Goal: Transaction & Acquisition: Purchase product/service

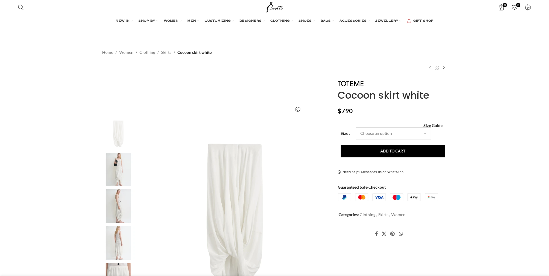
click at [378, 133] on select "Choose an option 4 UK 6 UK 8 UK 10 UK 12 UK 14 UK" at bounding box center [393, 133] width 75 height 12
click at [389, 135] on select "Choose an option 4 UK 6 UK 8 UK 10 UK 12 UK 14 UK" at bounding box center [393, 134] width 75 height 12
select select "14-[GEOGRAPHIC_DATA]"
click at [356, 128] on select "Choose an option 4 UK 6 UK 8 UK 10 UK 12 UK 14 UK" at bounding box center [393, 134] width 75 height 12
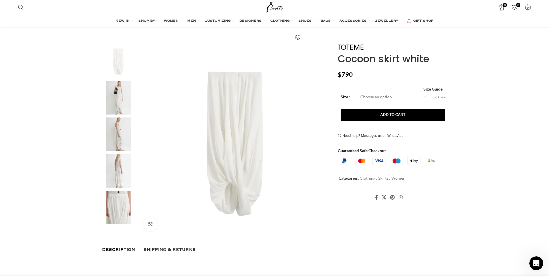
scroll to position [73, 0]
click at [358, 45] on img at bounding box center [351, 47] width 26 height 5
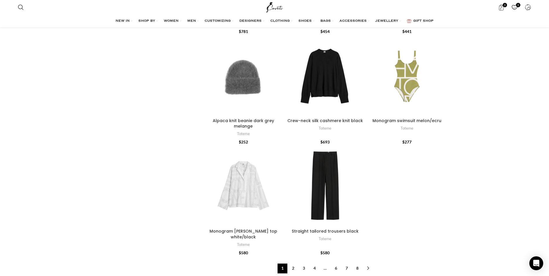
scroll to position [1663, 0]
click at [368, 263] on link "→" at bounding box center [368, 268] width 10 height 10
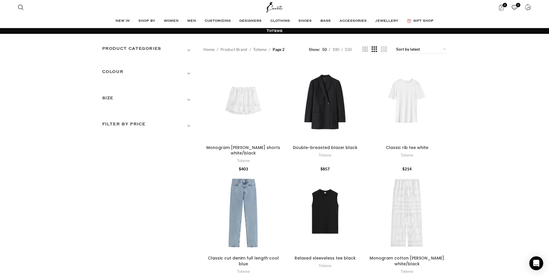
click at [113, 100] on h3 "SIZE" at bounding box center [148, 100] width 93 height 10
click at [188, 100] on h3 "SIZE" at bounding box center [148, 100] width 93 height 10
click at [111, 99] on h3 "SIZE" at bounding box center [148, 100] width 93 height 10
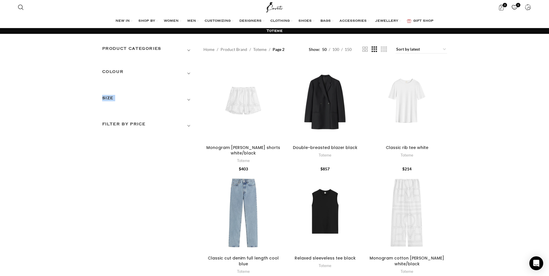
click at [111, 99] on h3 "SIZE" at bounding box center [148, 100] width 93 height 10
click at [404, 48] on span "Show sidebar" at bounding box center [274, 138] width 549 height 276
click at [421, 48] on span "Show sidebar" at bounding box center [274, 138] width 549 height 276
click at [443, 50] on span "Show sidebar" at bounding box center [274, 138] width 549 height 276
click at [117, 51] on h3 "Product categories" at bounding box center [148, 50] width 93 height 10
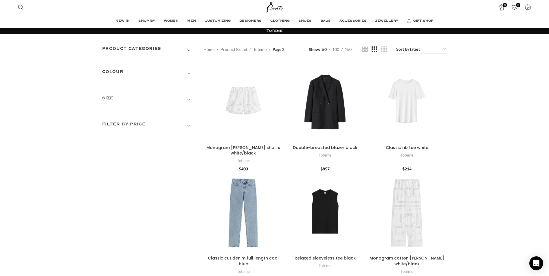
click at [143, 47] on h3 "Product categories" at bounding box center [148, 50] width 93 height 10
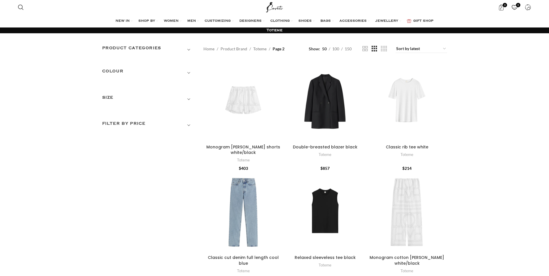
click at [188, 51] on h3 "Product categories" at bounding box center [148, 50] width 93 height 10
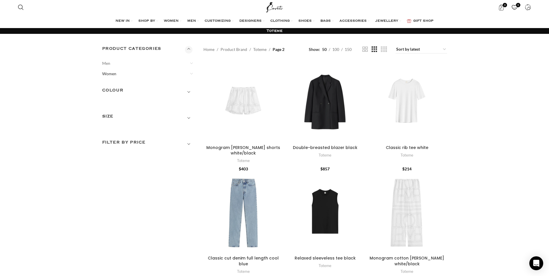
click at [112, 73] on link "Women" at bounding box center [144, 74] width 85 height 10
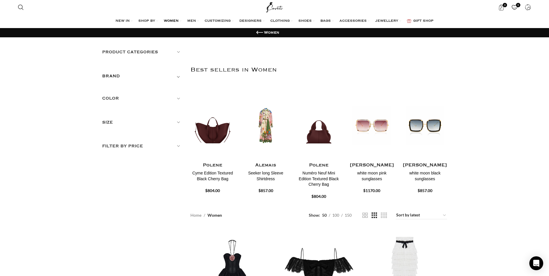
click at [117, 78] on h5 "BRAND" at bounding box center [111, 76] width 18 height 6
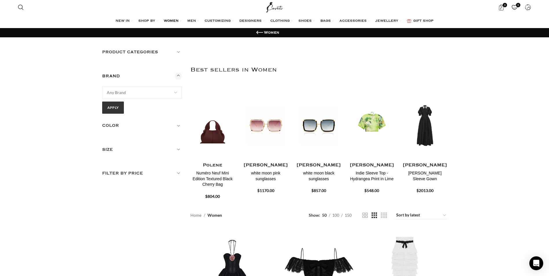
click at [134, 56] on div "Product categories Men Men Accessories Cases Men Belts Men Exotic Leather Men H…" at bounding box center [142, 56] width 80 height 15
click at [140, 53] on h5 "Product categories" at bounding box center [142, 52] width 80 height 6
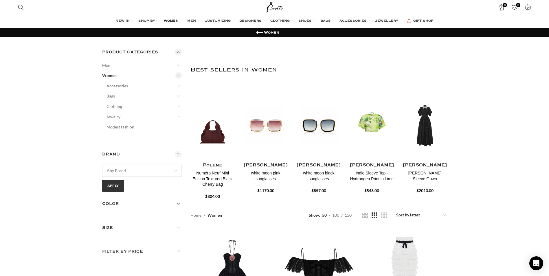
click at [140, 53] on h5 "Product categories" at bounding box center [142, 52] width 80 height 6
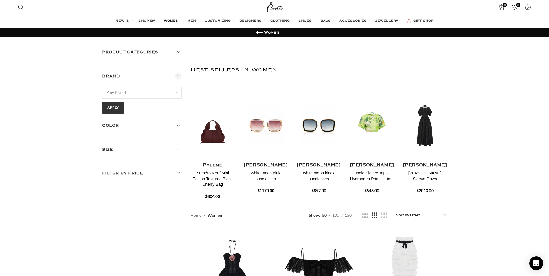
click at [140, 53] on h5 "Product categories" at bounding box center [142, 52] width 80 height 6
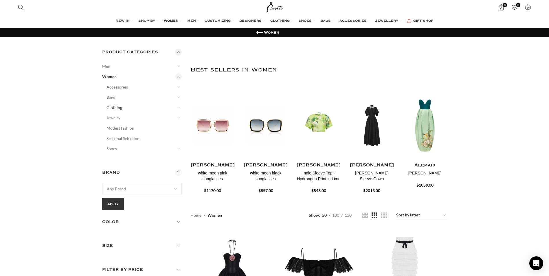
click at [118, 107] on link "Clothing" at bounding box center [141, 107] width 68 height 10
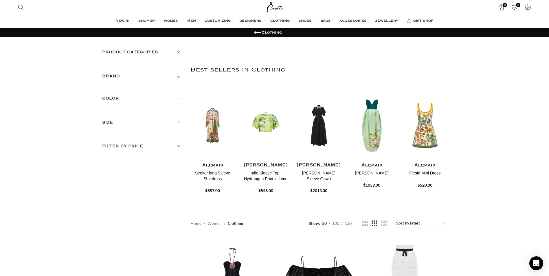
click at [145, 54] on h5 "Product categories" at bounding box center [142, 52] width 80 height 6
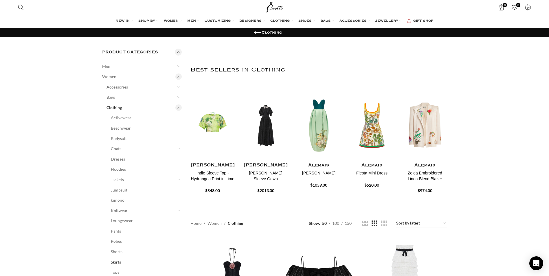
click at [119, 262] on link "Skirts" at bounding box center [143, 262] width 64 height 10
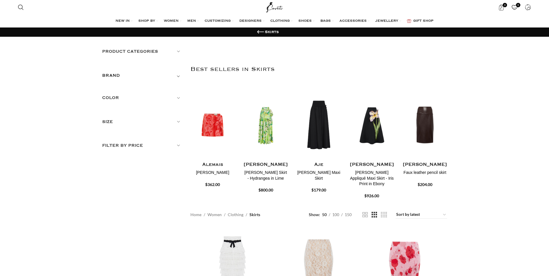
click at [118, 76] on h5 "BRAND" at bounding box center [111, 75] width 18 height 6
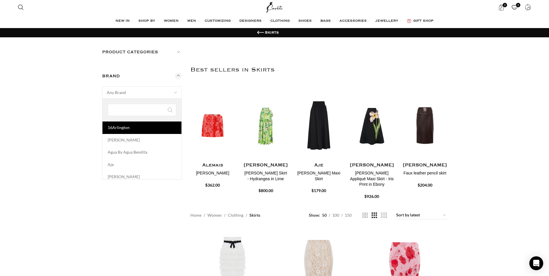
click at [118, 94] on span "Any Brand" at bounding box center [116, 92] width 19 height 5
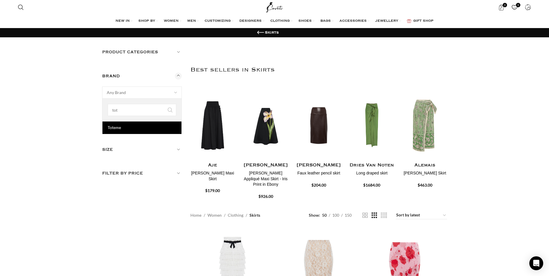
type input "tot"
select select "toteme"
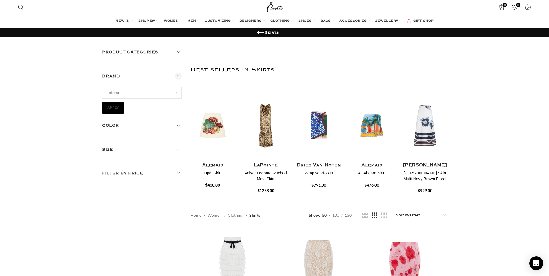
click at [113, 109] on button "Apply" at bounding box center [113, 108] width 22 height 12
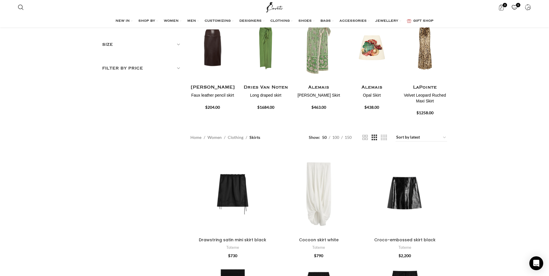
scroll to position [87, 0]
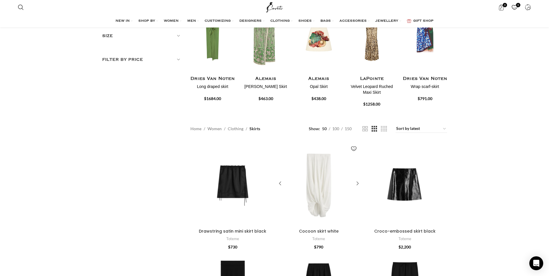
click at [322, 194] on div "Cocoon skirt white" at bounding box center [318, 184] width 17 height 85
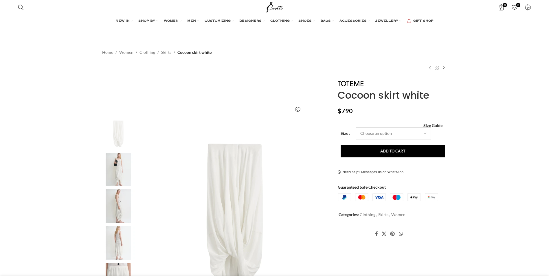
click at [405, 133] on select "Choose an option 4 UK 6 UK 8 [GEOGRAPHIC_DATA] 10 [GEOGRAPHIC_DATA] 12 [GEOGRAP…" at bounding box center [393, 133] width 75 height 12
select select "14-uk"
click at [356, 127] on select "Choose an option 4 UK 6 UK 8 UK 10 UK 12 UK 14 UK" at bounding box center [393, 133] width 75 height 12
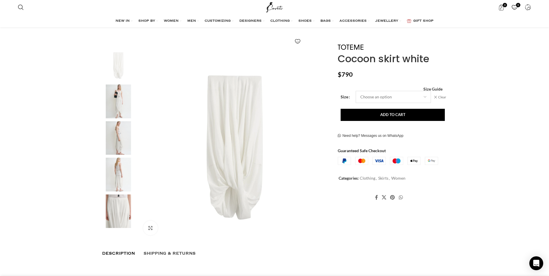
scroll to position [73, 0]
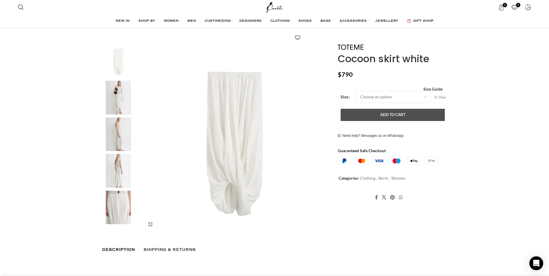
click at [397, 116] on button "Add to cart" at bounding box center [393, 115] width 104 height 12
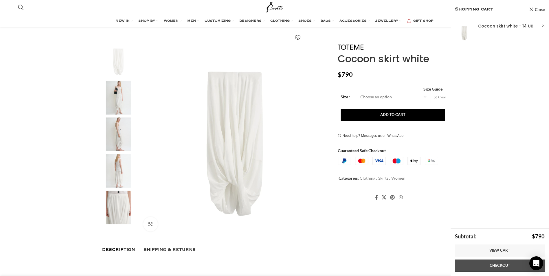
click at [493, 266] on link "Checkout" at bounding box center [500, 266] width 90 height 12
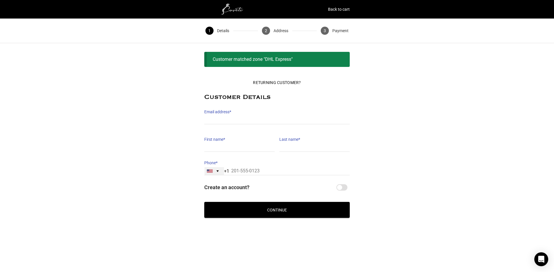
click at [217, 171] on div "Selected country" at bounding box center [217, 171] width 2 height 2
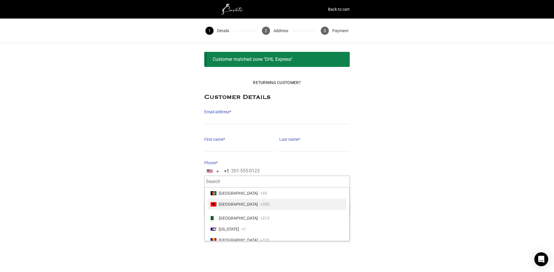
click at [170, 209] on div "Returning Customer? Customer Details Email address * Email address is a require…" at bounding box center [277, 147] width 554 height 142
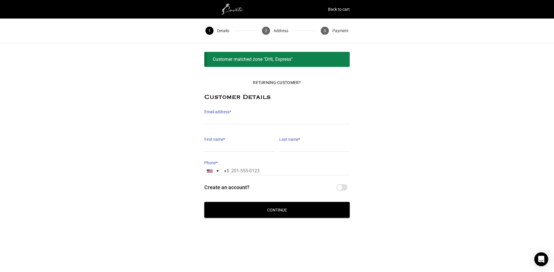
click at [235, 10] on img at bounding box center [233, 9] width 58 height 12
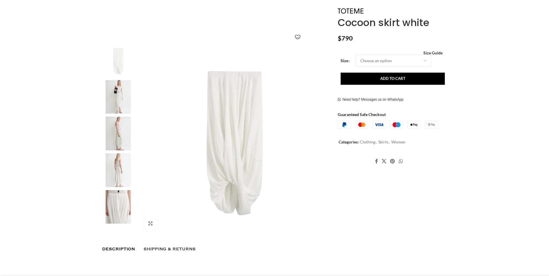
select select "14-[GEOGRAPHIC_DATA]"
